Goal: Information Seeking & Learning: Learn about a topic

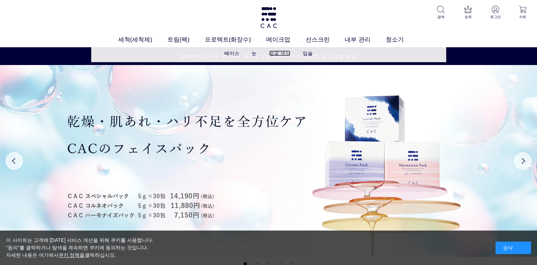
click at [284, 54] on link "얼굴 색상" at bounding box center [279, 53] width 21 height 6
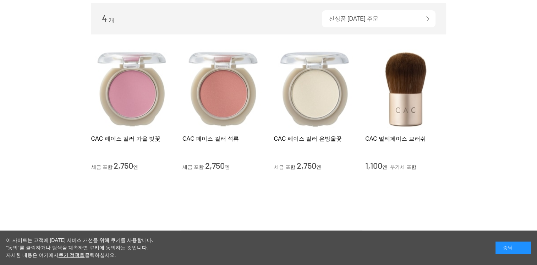
scroll to position [106, 0]
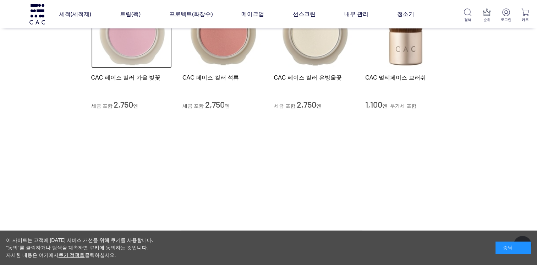
click at [138, 46] on img at bounding box center [131, 28] width 81 height 81
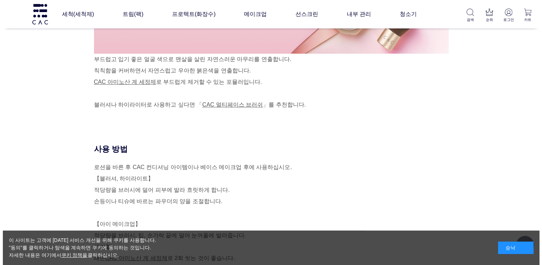
scroll to position [390, 0]
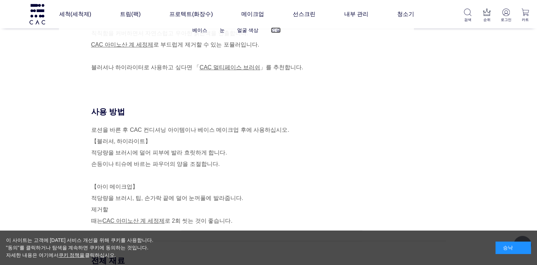
click at [275, 29] on link "입술" at bounding box center [276, 30] width 10 height 6
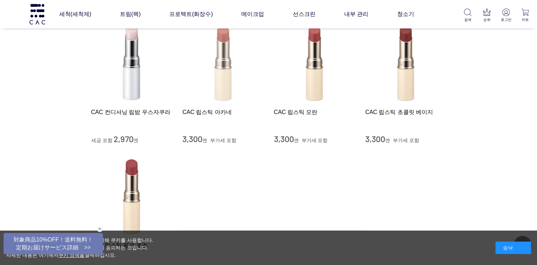
scroll to position [71, 0]
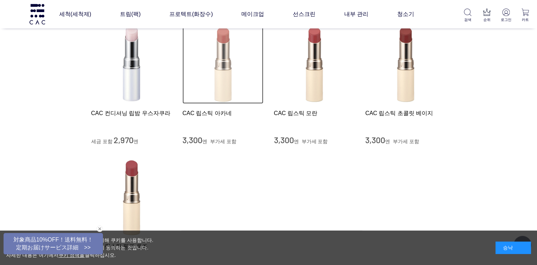
click at [223, 82] on img at bounding box center [222, 63] width 81 height 81
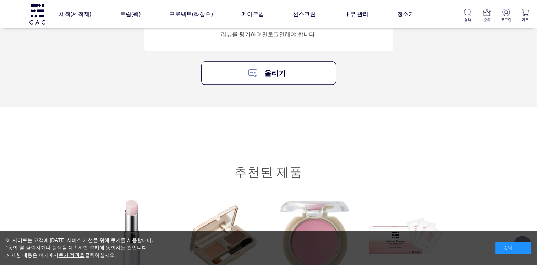
scroll to position [923, 0]
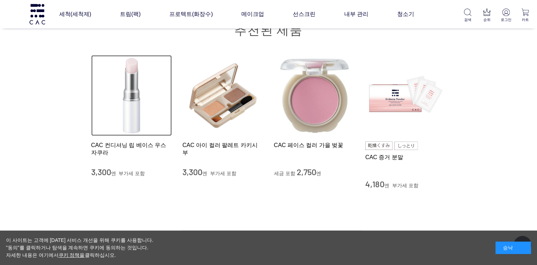
click at [152, 115] on img at bounding box center [131, 95] width 81 height 81
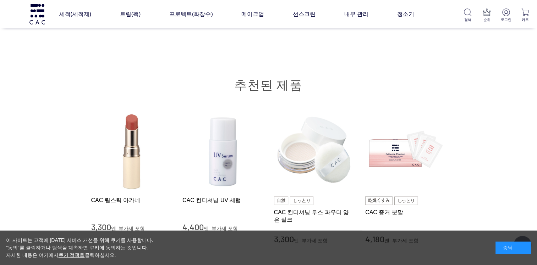
scroll to position [71, 0]
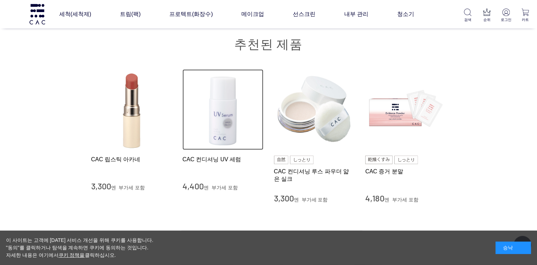
click at [232, 126] on img at bounding box center [222, 109] width 81 height 81
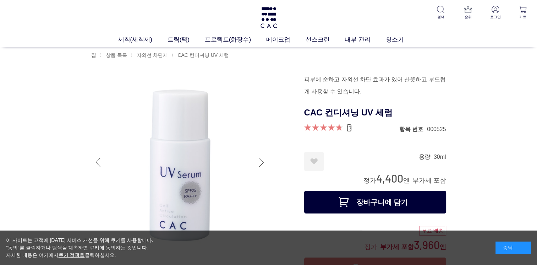
click at [347, 128] on link "17" at bounding box center [348, 128] width 5 height 8
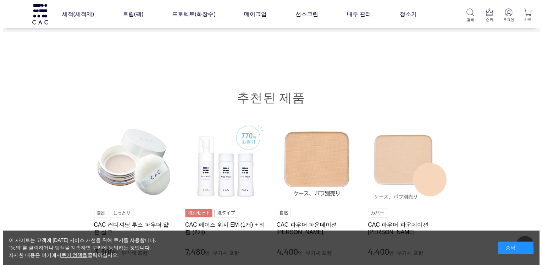
scroll to position [2105, 0]
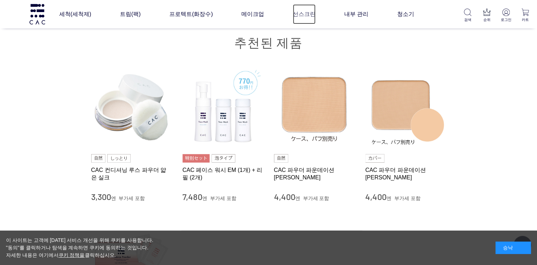
click at [306, 12] on link "선스크린" at bounding box center [304, 14] width 23 height 20
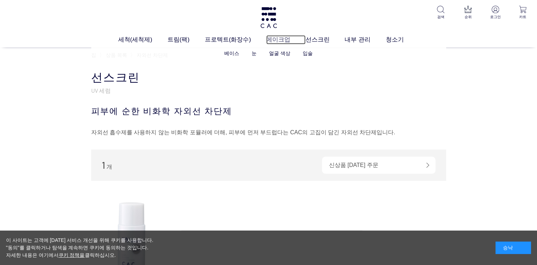
click at [272, 39] on link "메이크업" at bounding box center [285, 39] width 39 height 9
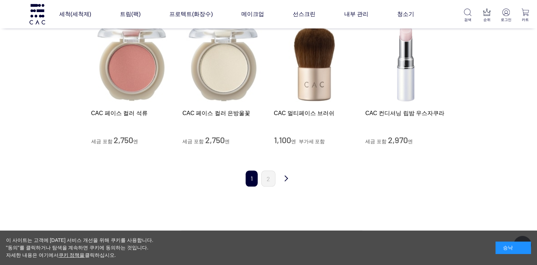
scroll to position [674, 0]
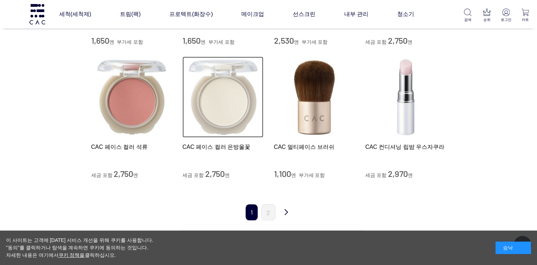
click at [236, 110] on img at bounding box center [222, 96] width 81 height 81
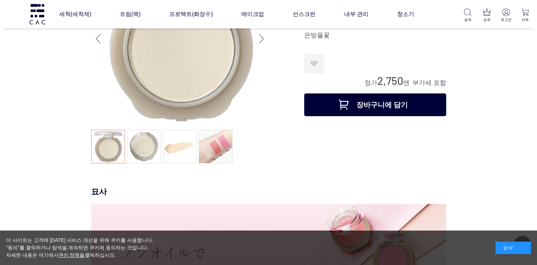
scroll to position [35, 0]
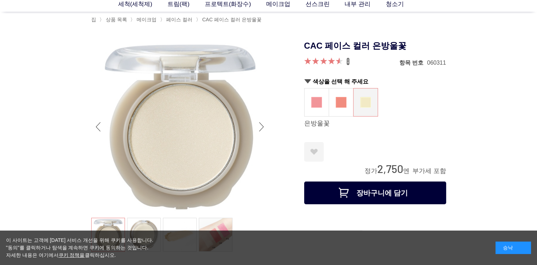
click at [347, 61] on link "5" at bounding box center [347, 61] width 3 height 8
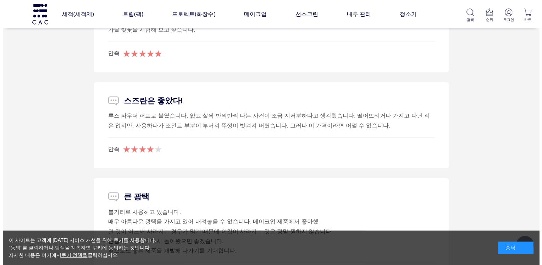
scroll to position [1282, 0]
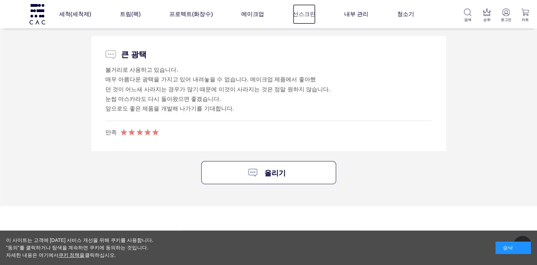
click at [302, 15] on link "선스크린" at bounding box center [304, 14] width 23 height 20
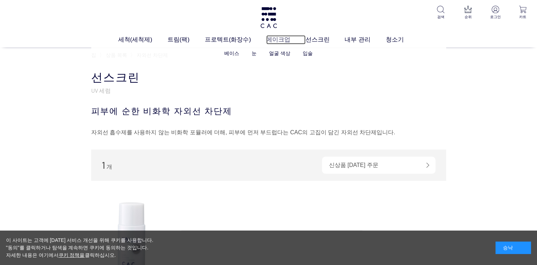
click at [280, 40] on link "메이크업" at bounding box center [285, 39] width 39 height 9
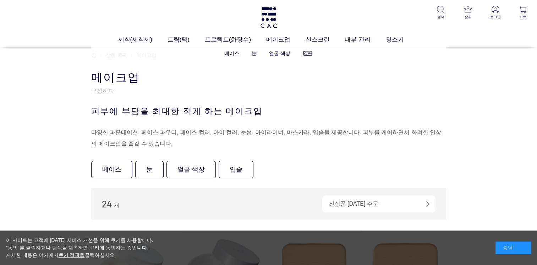
click at [304, 53] on link "입술" at bounding box center [308, 53] width 10 height 6
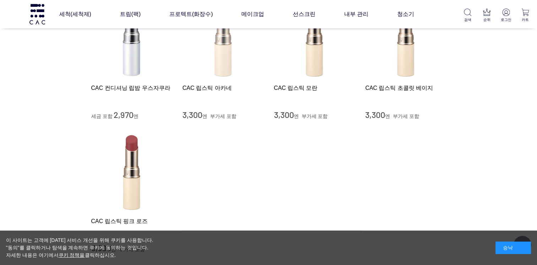
scroll to position [106, 0]
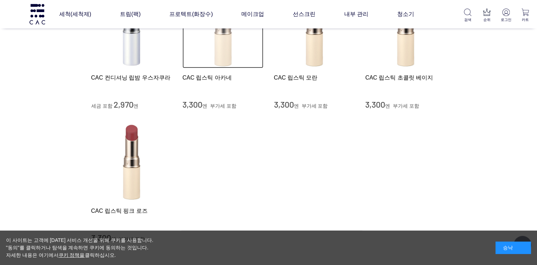
click at [223, 62] on img at bounding box center [222, 28] width 81 height 81
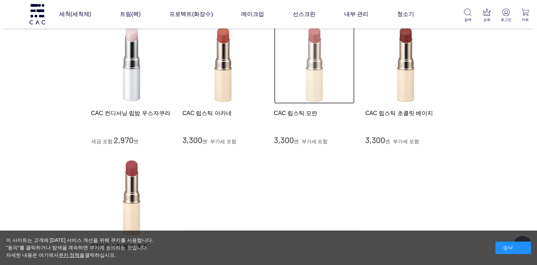
click at [322, 82] on img at bounding box center [314, 63] width 81 height 81
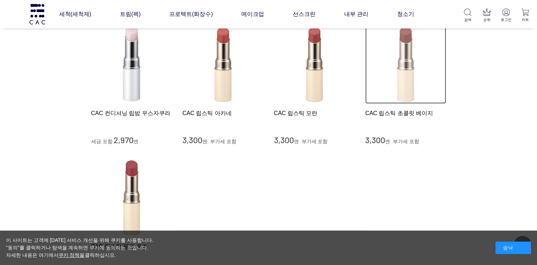
click at [402, 71] on img at bounding box center [405, 63] width 81 height 81
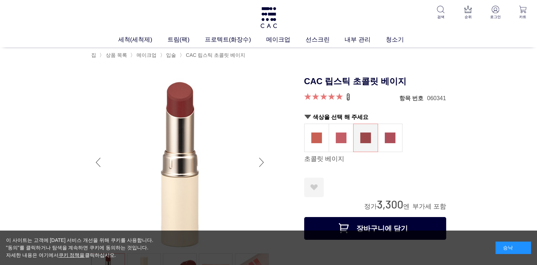
click at [346, 99] on link "2" at bounding box center [348, 97] width 4 height 8
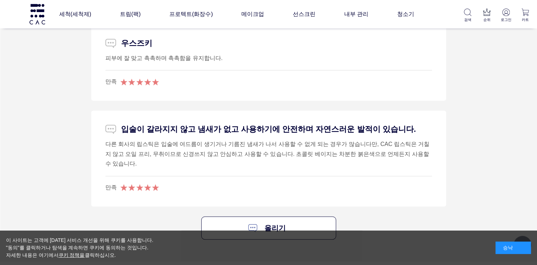
scroll to position [1068, 0]
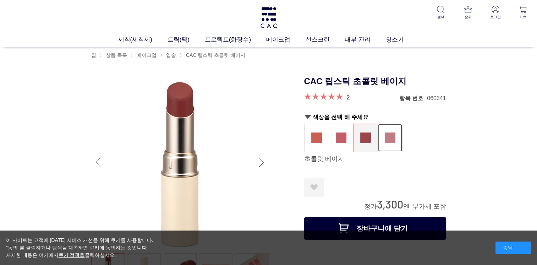
click at [387, 134] on img at bounding box center [390, 137] width 11 height 11
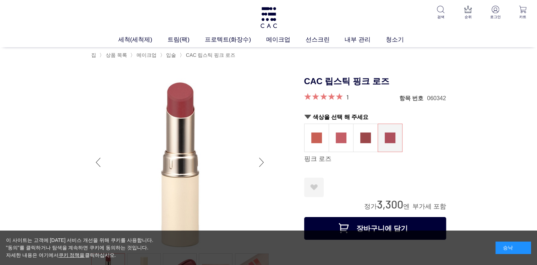
click at [336, 97] on span at bounding box center [323, 96] width 39 height 7
click at [346, 97] on div "1" at bounding box center [326, 97] width 44 height 9
click at [346, 97] on link "1" at bounding box center [347, 97] width 2 height 8
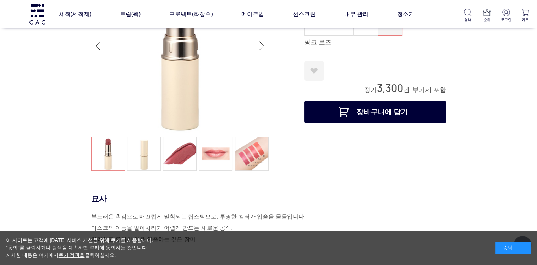
scroll to position [68, 0]
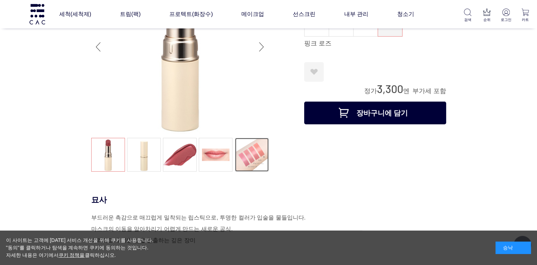
click at [252, 149] on link at bounding box center [252, 155] width 34 height 34
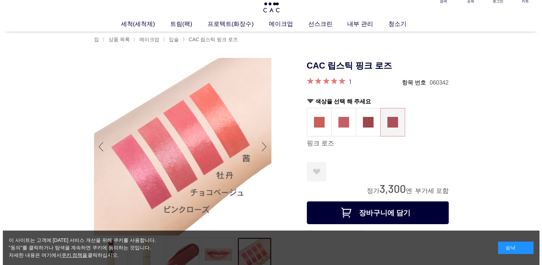
scroll to position [0, 0]
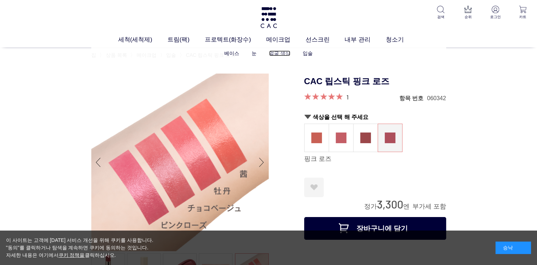
click at [277, 54] on link "얼굴 색상" at bounding box center [279, 53] width 21 height 6
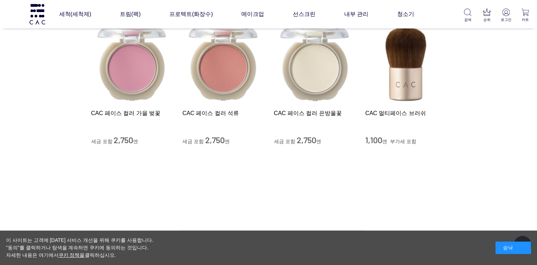
scroll to position [35, 0]
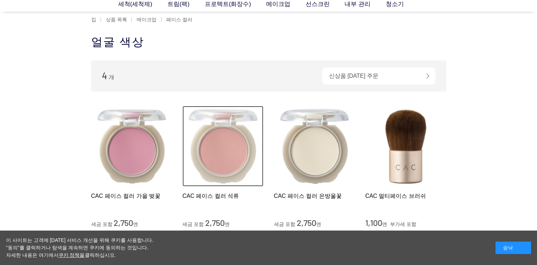
click at [221, 136] on img at bounding box center [222, 146] width 81 height 81
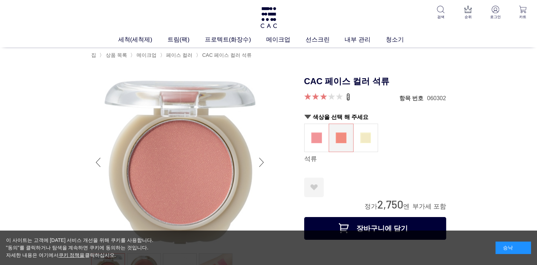
click at [349, 98] on link "2" at bounding box center [348, 97] width 4 height 8
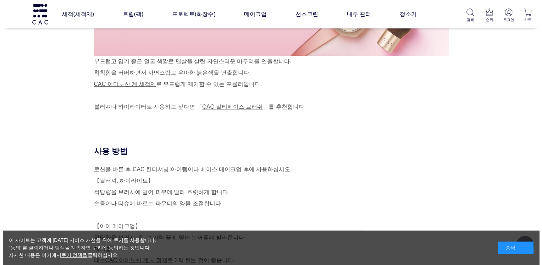
scroll to position [335, 0]
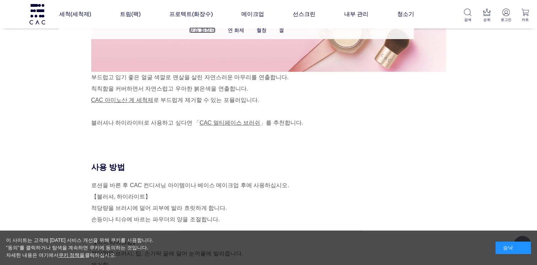
click at [200, 31] on link "보습 화장수" at bounding box center [202, 30] width 26 height 6
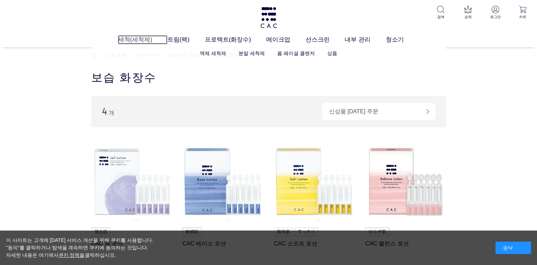
click at [151, 38] on link "세척(세척제)" at bounding box center [142, 39] width 49 height 9
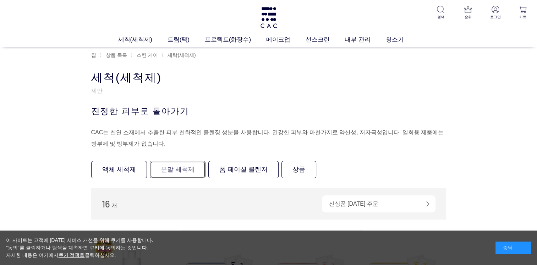
click at [187, 167] on link "분말 세척제" at bounding box center [178, 169] width 56 height 17
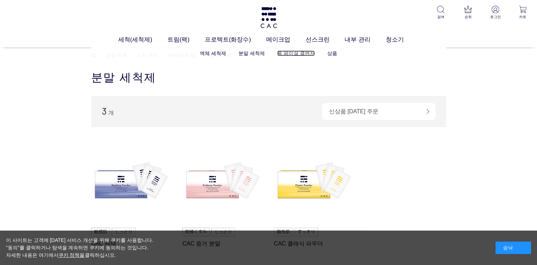
click at [280, 53] on link "폼 페이셜 클렌저" at bounding box center [296, 53] width 38 height 6
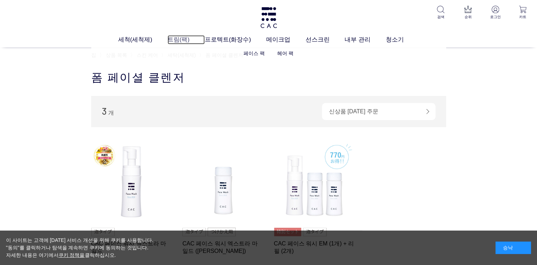
click at [172, 36] on link "트림(팩)" at bounding box center [186, 39] width 37 height 9
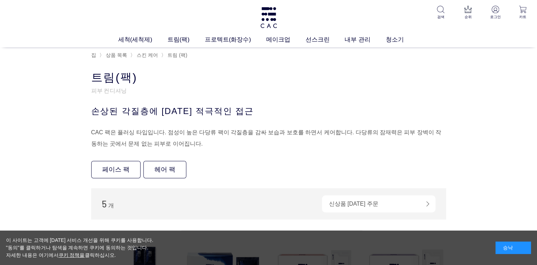
scroll to position [106, 0]
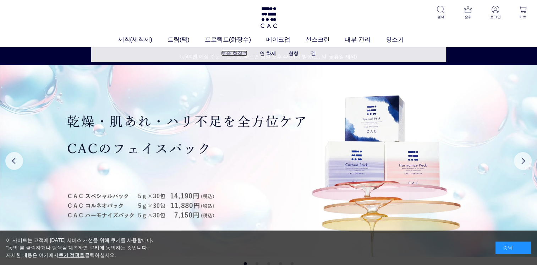
click at [239, 55] on link "보습 화장수" at bounding box center [234, 53] width 26 height 6
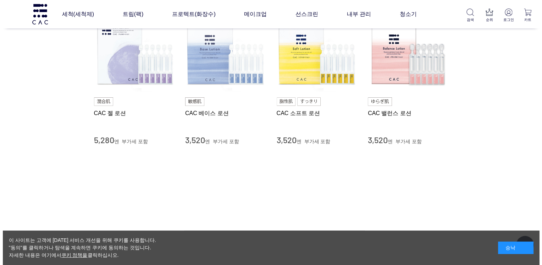
scroll to position [71, 0]
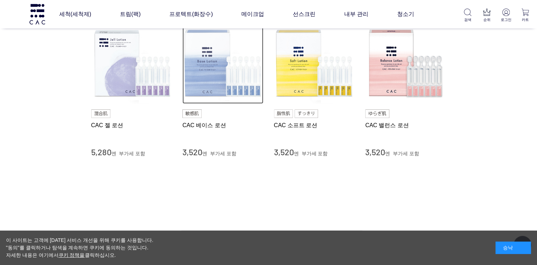
click at [207, 87] on img at bounding box center [222, 63] width 81 height 81
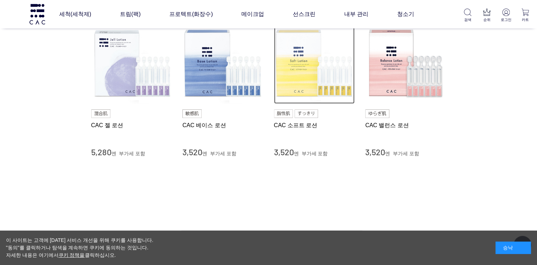
click at [303, 65] on img at bounding box center [314, 63] width 81 height 81
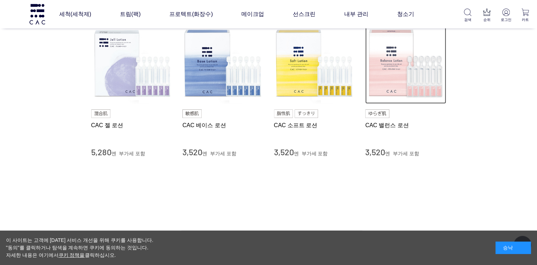
click at [400, 69] on img at bounding box center [405, 63] width 81 height 81
click at [386, 68] on img at bounding box center [405, 63] width 81 height 81
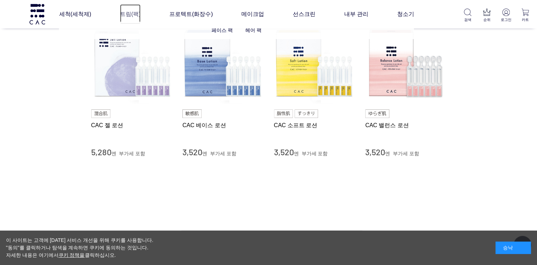
click at [130, 13] on link "트림(팩)" at bounding box center [130, 14] width 21 height 20
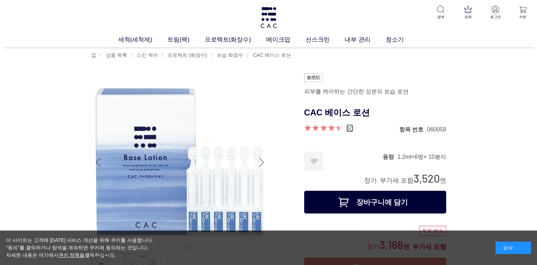
click at [349, 129] on link "60" at bounding box center [349, 128] width 7 height 8
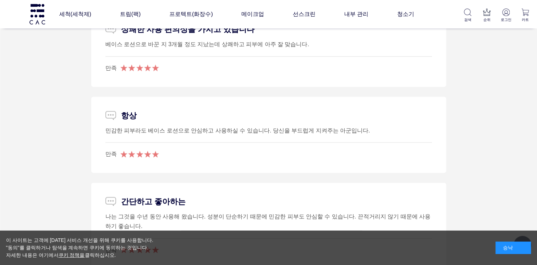
scroll to position [4251, 0]
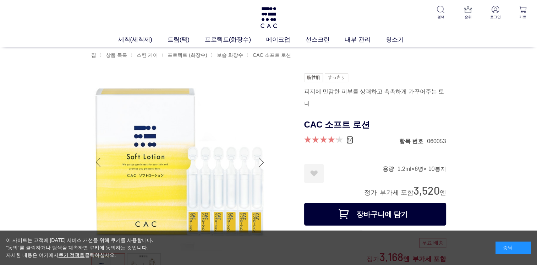
click at [347, 136] on link "34" at bounding box center [349, 140] width 7 height 8
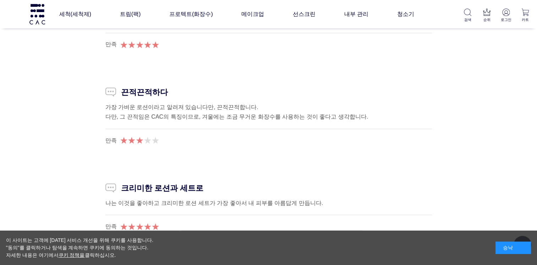
scroll to position [3996, 0]
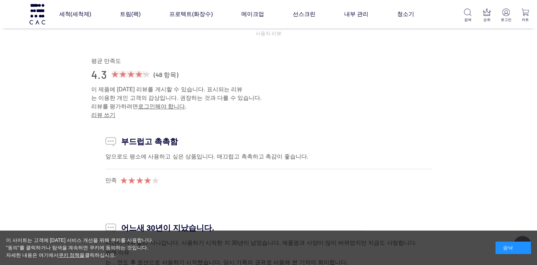
scroll to position [3514, 0]
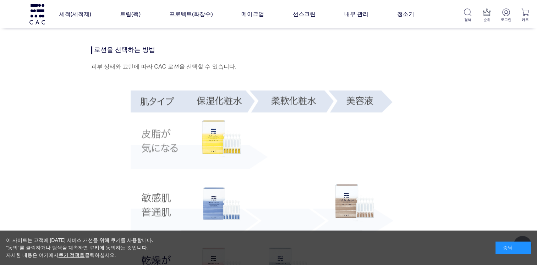
scroll to position [1136, 0]
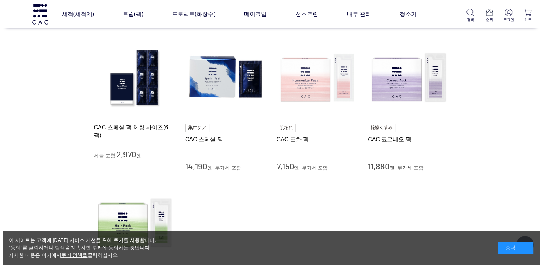
scroll to position [142, 0]
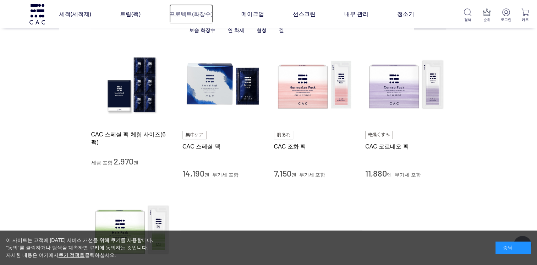
click at [200, 10] on link "프로텍트(화장수)" at bounding box center [191, 14] width 44 height 20
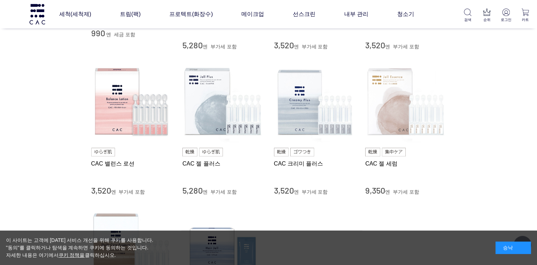
scroll to position [248, 0]
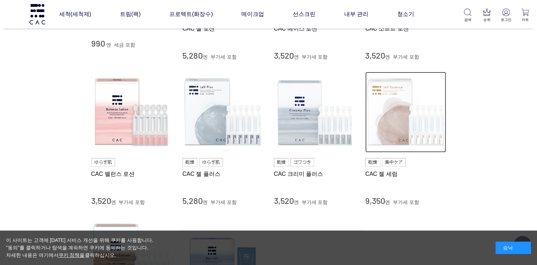
click at [395, 96] on img at bounding box center [405, 112] width 81 height 81
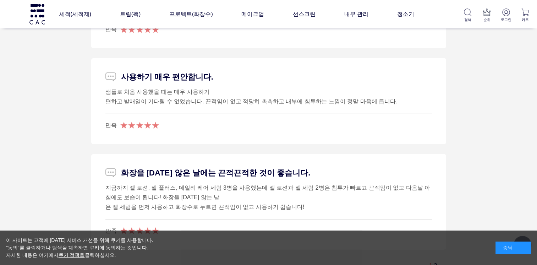
scroll to position [4827, 0]
